Goal: Task Accomplishment & Management: Use online tool/utility

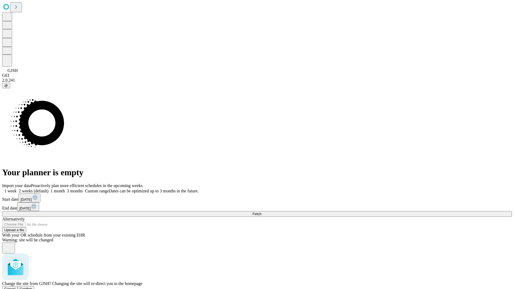
click at [32, 287] on span "Confirm" at bounding box center [26, 289] width 13 height 4
click at [65, 189] on label "1 month" at bounding box center [56, 191] width 16 height 5
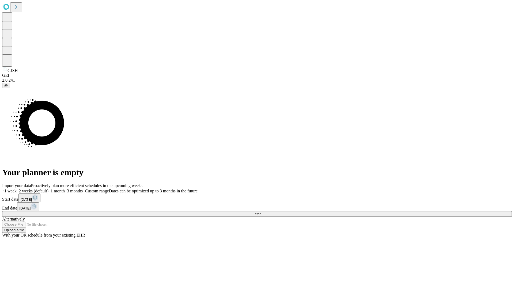
click at [261, 212] on span "Fetch" at bounding box center [256, 214] width 9 height 4
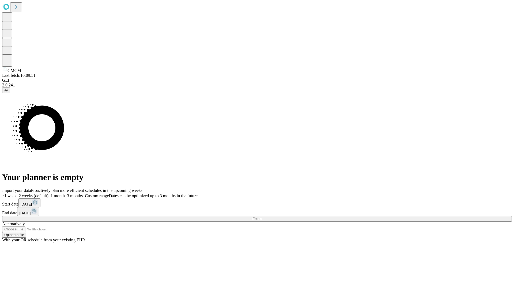
click at [65, 193] on label "1 month" at bounding box center [56, 195] width 16 height 5
click at [261, 217] on span "Fetch" at bounding box center [256, 219] width 9 height 4
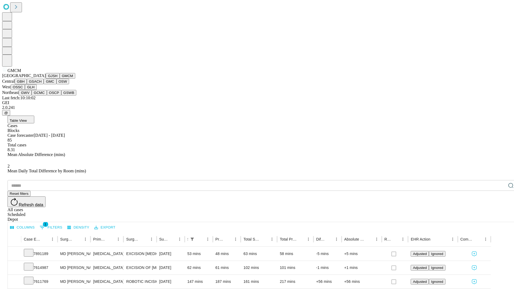
click at [27, 84] on button "GBH" at bounding box center [21, 82] width 12 height 6
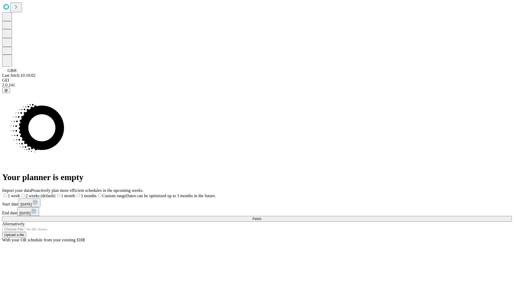
click at [75, 193] on label "1 month" at bounding box center [65, 195] width 20 height 5
click at [261, 217] on span "Fetch" at bounding box center [256, 219] width 9 height 4
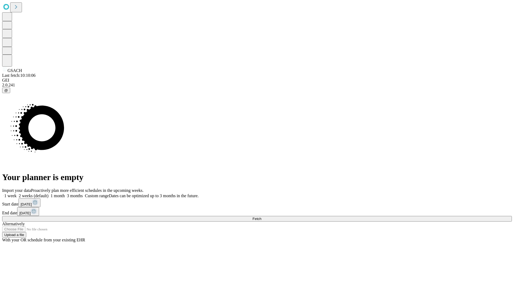
click at [261, 217] on span "Fetch" at bounding box center [256, 219] width 9 height 4
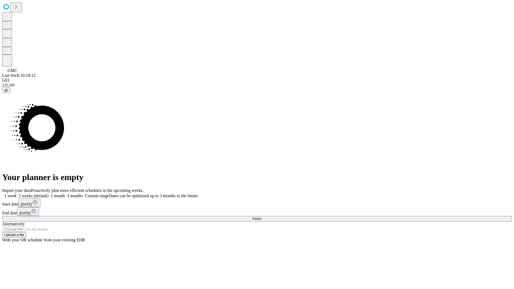
click at [65, 193] on label "1 month" at bounding box center [56, 195] width 16 height 5
click at [261, 217] on span "Fetch" at bounding box center [256, 219] width 9 height 4
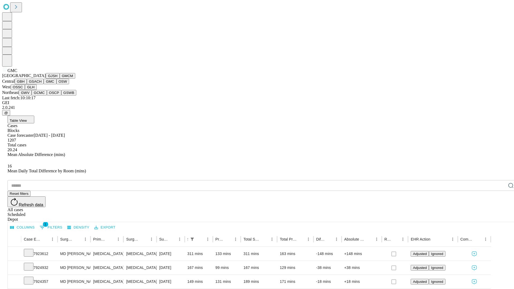
click at [56, 84] on button "OSW" at bounding box center [62, 82] width 13 height 6
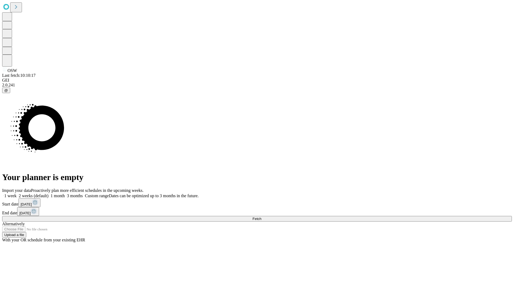
click at [65, 193] on label "1 month" at bounding box center [56, 195] width 16 height 5
click at [261, 217] on span "Fetch" at bounding box center [256, 219] width 9 height 4
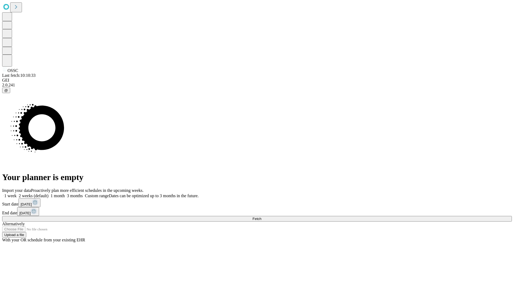
click at [65, 193] on label "1 month" at bounding box center [56, 195] width 16 height 5
click at [261, 217] on span "Fetch" at bounding box center [256, 219] width 9 height 4
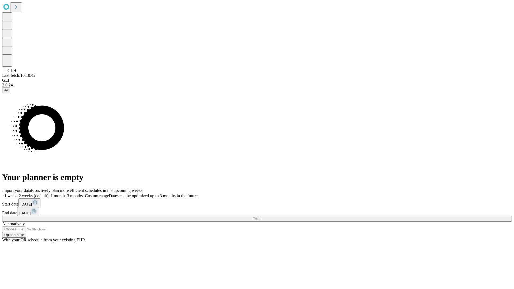
click at [65, 193] on label "1 month" at bounding box center [56, 195] width 16 height 5
click at [261, 217] on span "Fetch" at bounding box center [256, 219] width 9 height 4
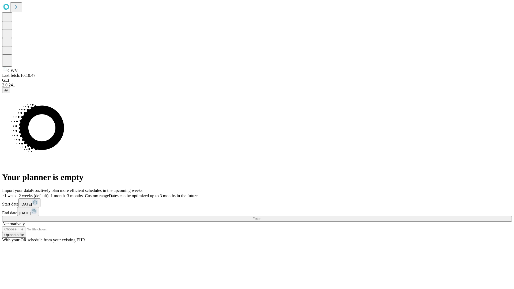
click at [65, 193] on label "1 month" at bounding box center [56, 195] width 16 height 5
click at [261, 217] on span "Fetch" at bounding box center [256, 219] width 9 height 4
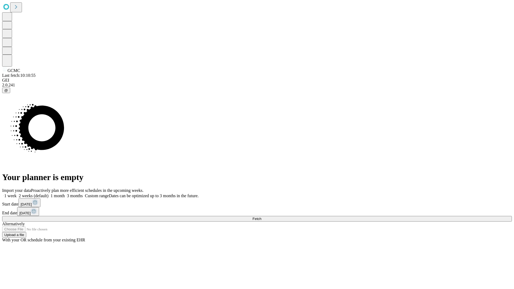
click at [65, 193] on label "1 month" at bounding box center [56, 195] width 16 height 5
click at [261, 217] on span "Fetch" at bounding box center [256, 219] width 9 height 4
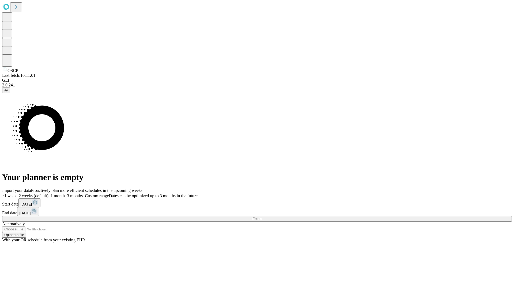
click at [65, 193] on label "1 month" at bounding box center [56, 195] width 16 height 5
click at [261, 217] on span "Fetch" at bounding box center [256, 219] width 9 height 4
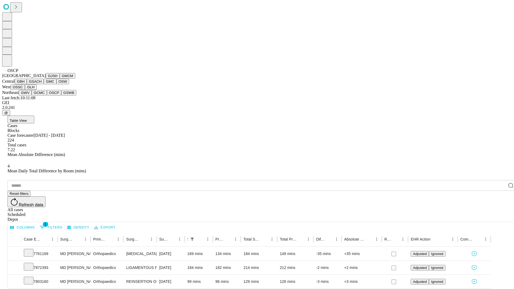
click at [61, 96] on button "GSWB" at bounding box center [68, 93] width 15 height 6
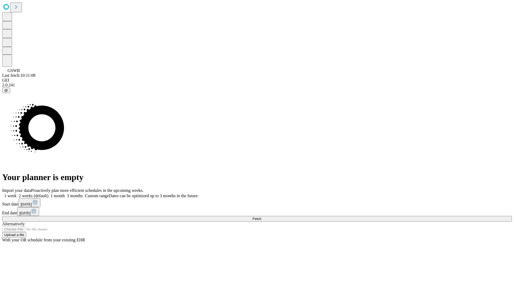
click at [65, 193] on label "1 month" at bounding box center [56, 195] width 16 height 5
click at [261, 217] on span "Fetch" at bounding box center [256, 219] width 9 height 4
